Goal: Information Seeking & Learning: Understand process/instructions

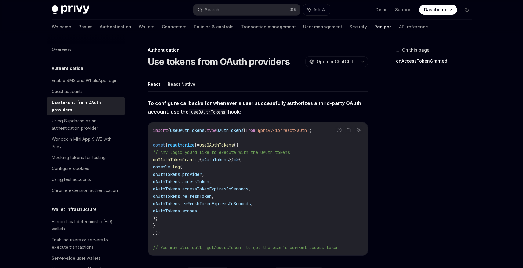
click at [243, 16] on div "Privy Docs home page Search... ⌘ K Ask AI Demo Support Dashboard Dashboard Sear…" at bounding box center [262, 10] width 420 height 20
click at [243, 12] on button "Search... ⌘ K" at bounding box center [246, 9] width 107 height 11
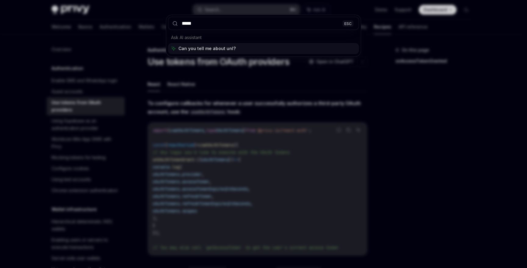
type input "******"
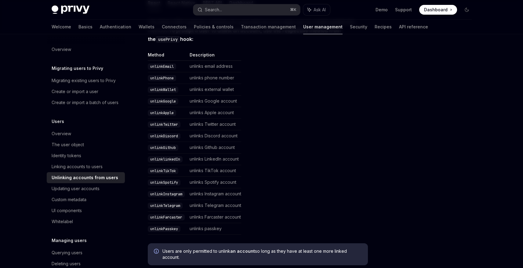
scroll to position [20, 0]
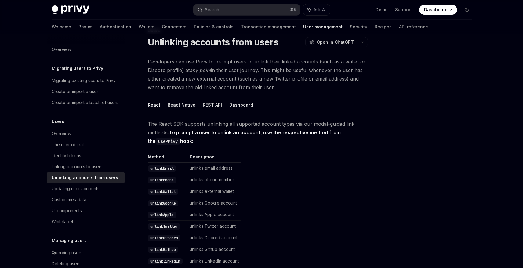
click at [219, 107] on button "REST API" at bounding box center [212, 105] width 19 height 14
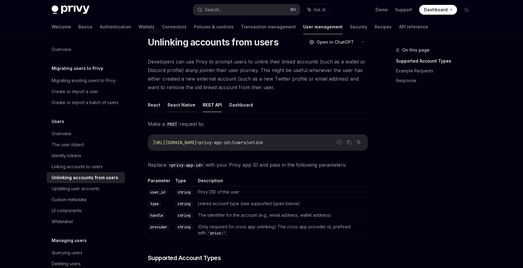
click at [191, 106] on button "React Native" at bounding box center [181, 105] width 28 height 14
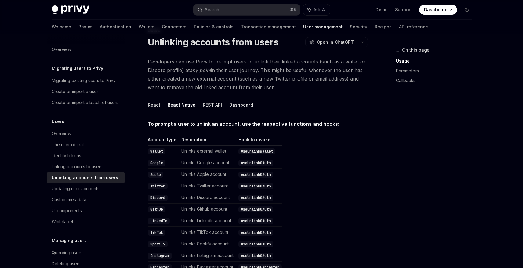
click at [235, 107] on button "Dashboard" at bounding box center [241, 105] width 24 height 14
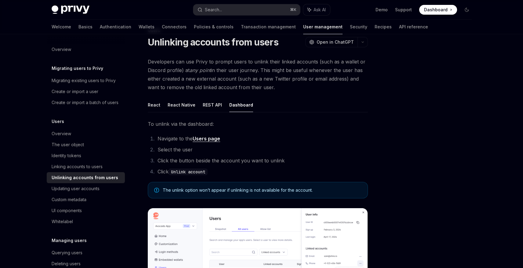
drag, startPoint x: 156, startPoint y: 106, endPoint x: 165, endPoint y: 121, distance: 17.6
click at [164, 121] on div "React React Native REST API Dashboard To unlink via the dashboard: Navigate to …" at bounding box center [258, 235] width 220 height 274
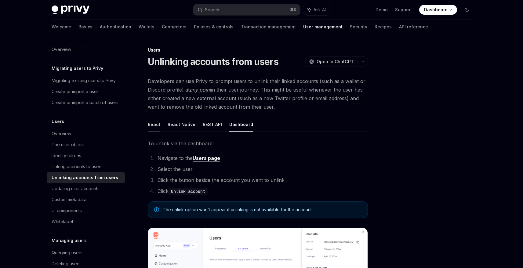
click at [155, 126] on button "React" at bounding box center [154, 124] width 13 height 14
type textarea "*"
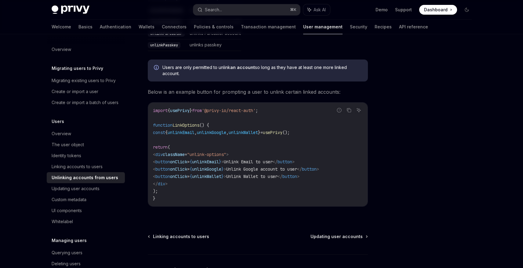
scroll to position [274, 0]
